Goal: Transaction & Acquisition: Purchase product/service

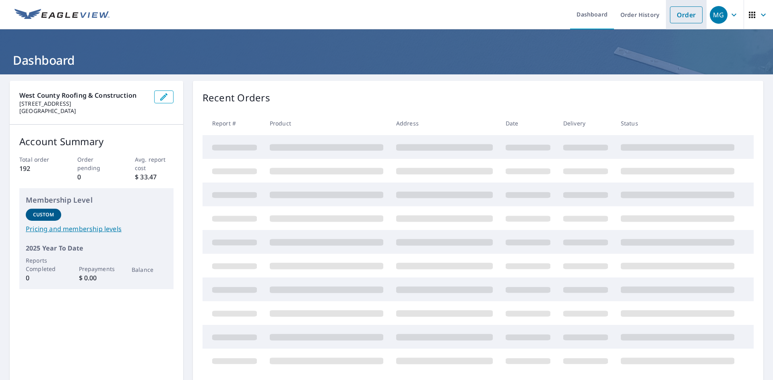
click at [680, 19] on link "Order" at bounding box center [686, 14] width 33 height 17
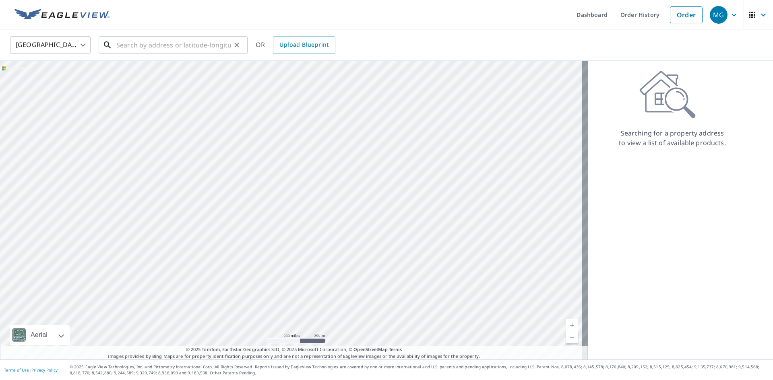
click at [155, 47] on input "text" at bounding box center [173, 45] width 115 height 23
paste input "[STREET_ADDRESS][PERSON_NAME][PERSON_NAME]"
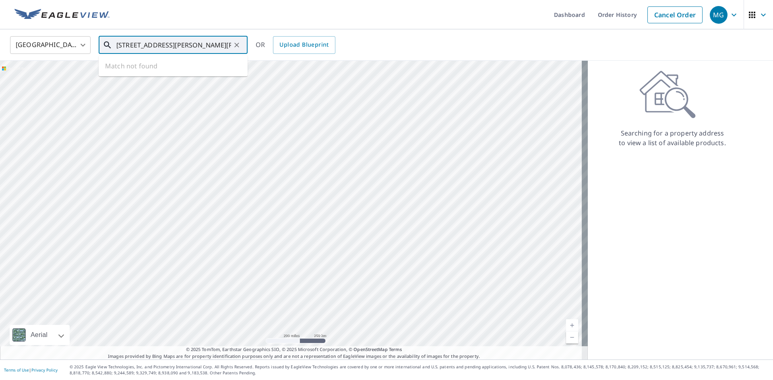
scroll to position [0, 33]
click at [158, 70] on span "[STREET_ADDRESS][PERSON_NAME]" at bounding box center [178, 69] width 126 height 10
type input "[STREET_ADDRESS][PERSON_NAME][PERSON_NAME]"
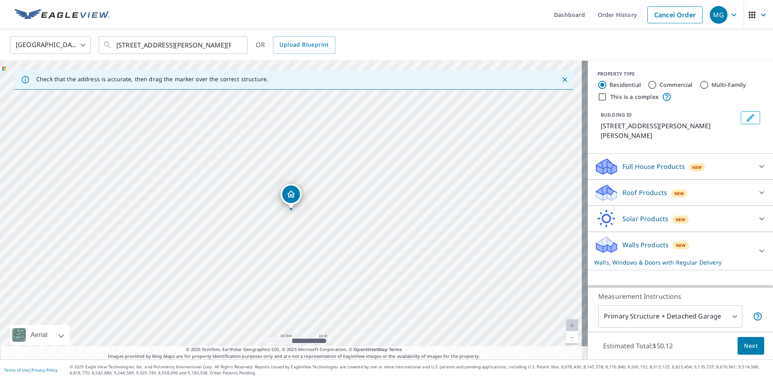
click at [660, 160] on div "Full House Products New" at bounding box center [673, 166] width 158 height 19
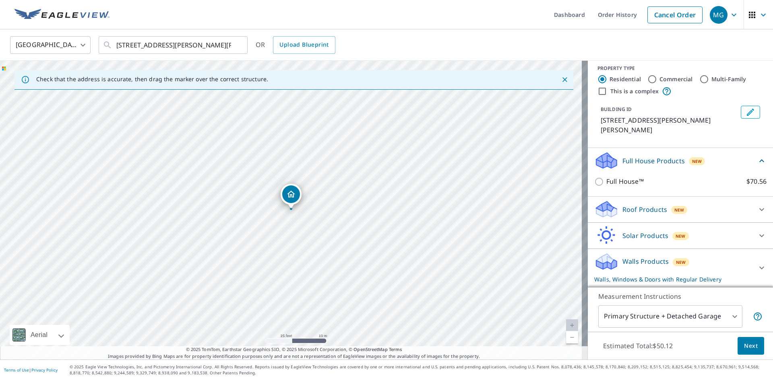
click at [647, 210] on p "Roof Products" at bounding box center [644, 210] width 45 height 10
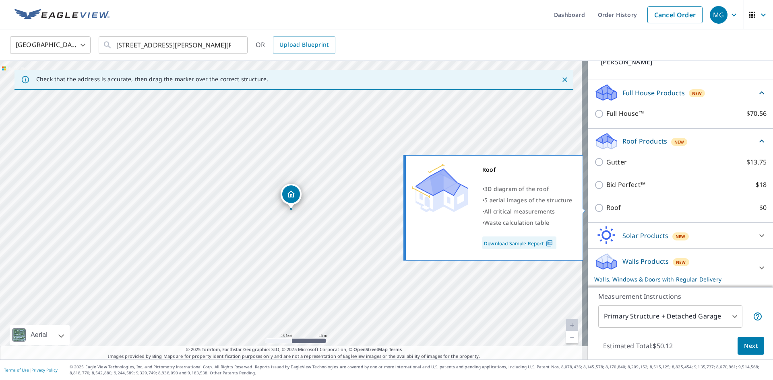
click at [606, 207] on p "Roof" at bounding box center [613, 208] width 15 height 10
click at [600, 207] on input "Roof $0" at bounding box center [600, 208] width 12 height 10
checkbox input "true"
type input "3"
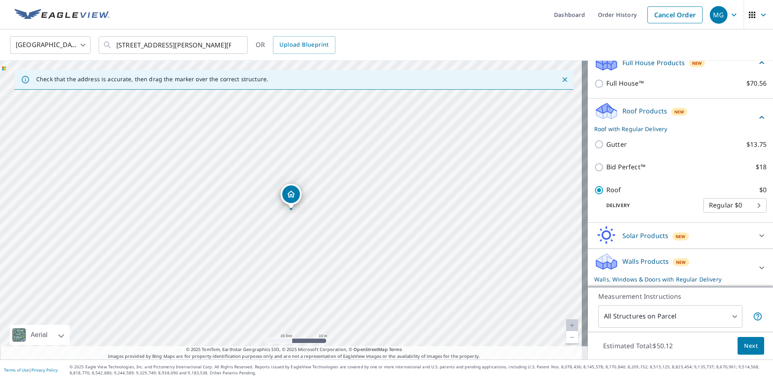
click at [635, 263] on p "Walls Products" at bounding box center [645, 262] width 46 height 10
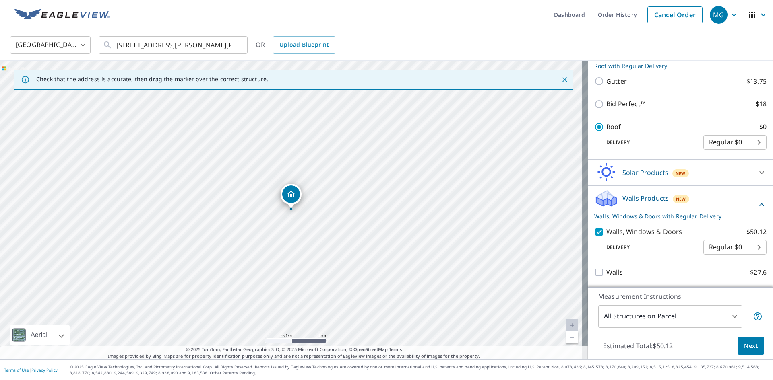
click at [597, 233] on input "Walls, Windows & Doors $50.12" at bounding box center [600, 232] width 12 height 10
checkbox input "false"
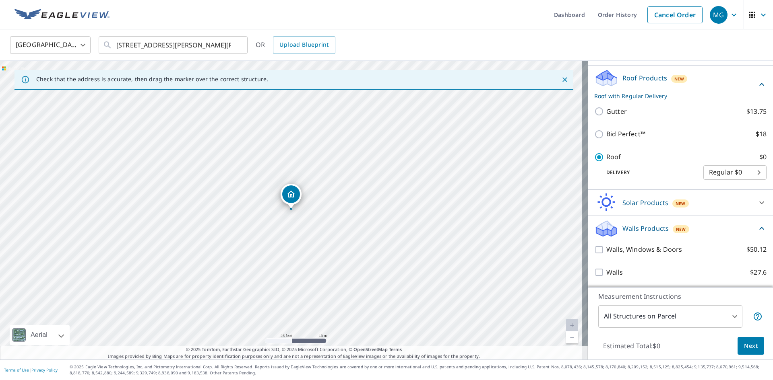
scroll to position [115, 0]
click at [744, 344] on span "Next" at bounding box center [751, 346] width 14 height 10
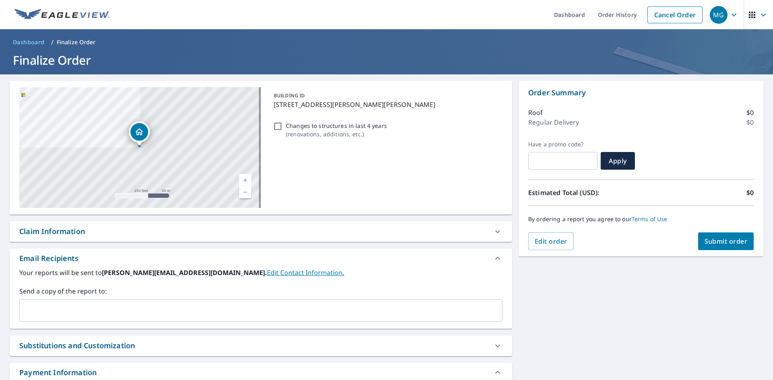
click at [146, 303] on input "text" at bounding box center [255, 310] width 464 height 15
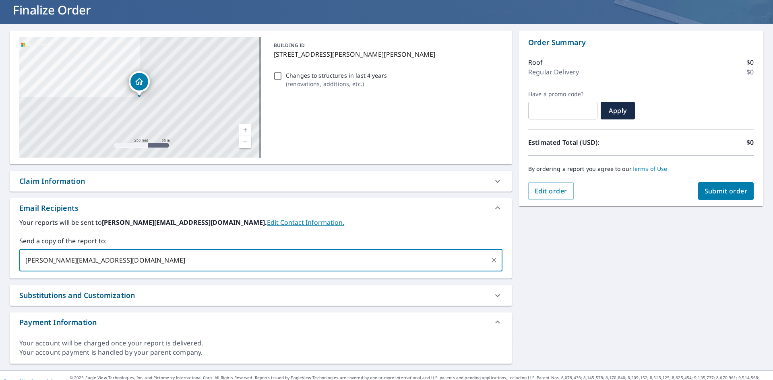
scroll to position [61, 0]
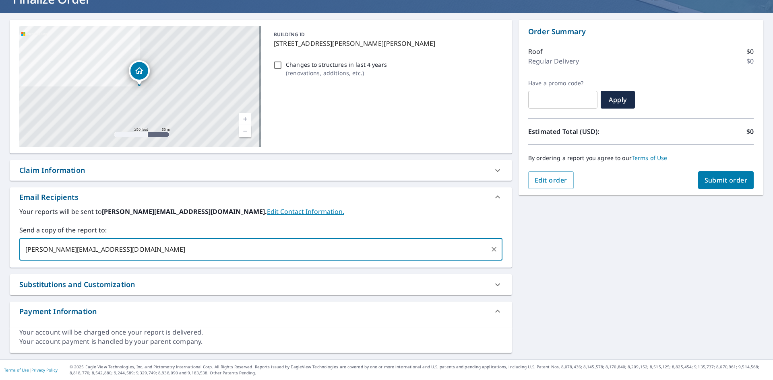
type input "[PERSON_NAME][EMAIL_ADDRESS][DOMAIN_NAME]"
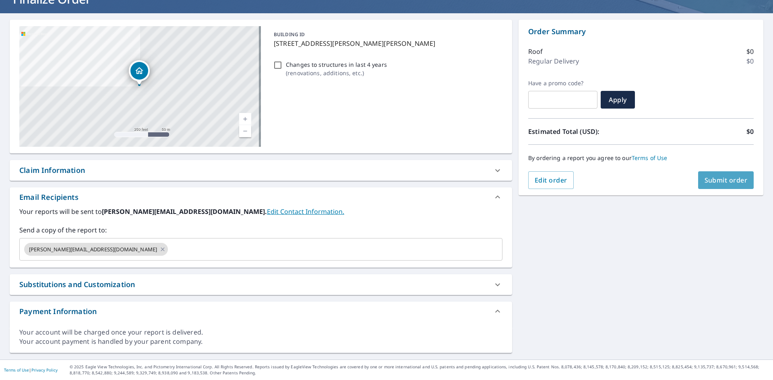
click at [703, 173] on button "Submit order" at bounding box center [726, 180] width 56 height 18
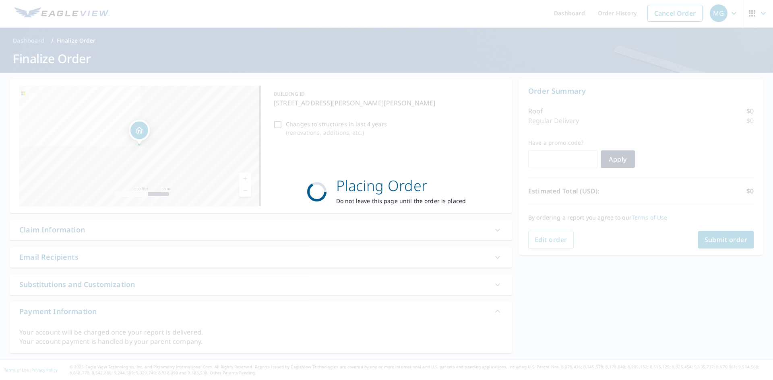
scroll to position [2, 0]
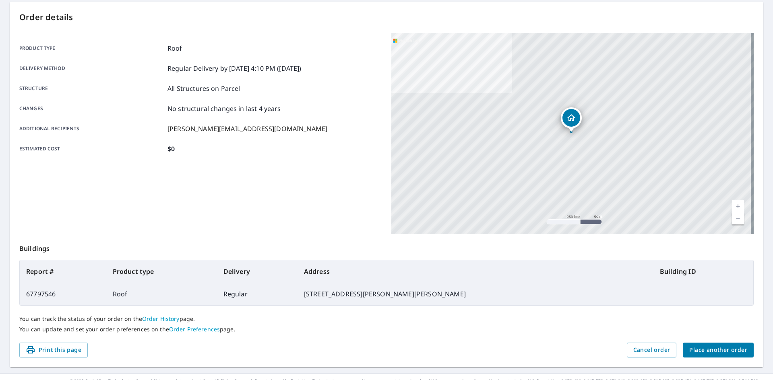
scroll to position [93, 0]
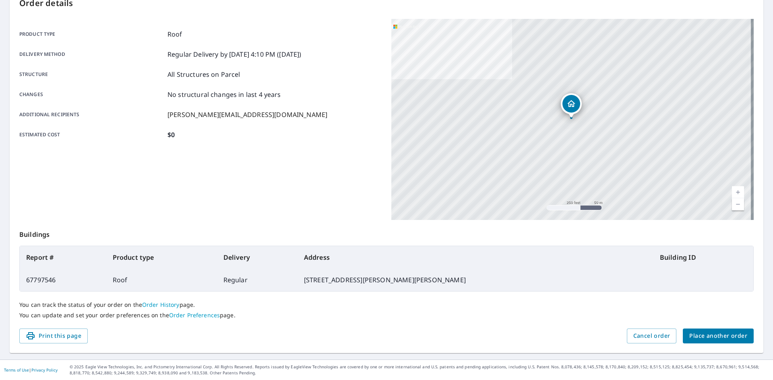
click at [722, 339] on span "Place another order" at bounding box center [718, 336] width 58 height 10
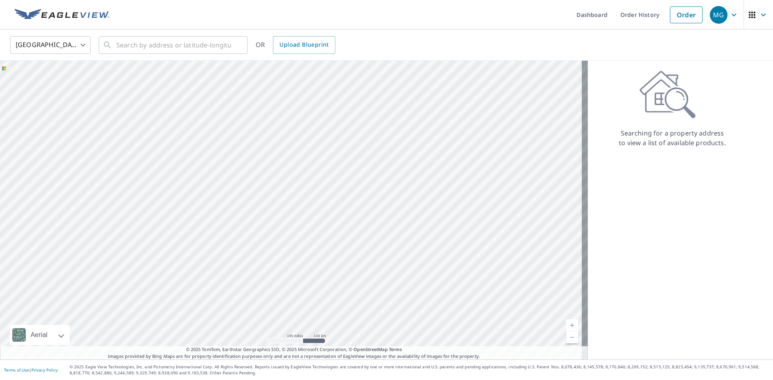
drag, startPoint x: 78, startPoint y: 10, endPoint x: 77, endPoint y: 5, distance: 5.3
click at [78, 11] on img at bounding box center [61, 15] width 95 height 12
